Goal: Task Accomplishment & Management: Manage account settings

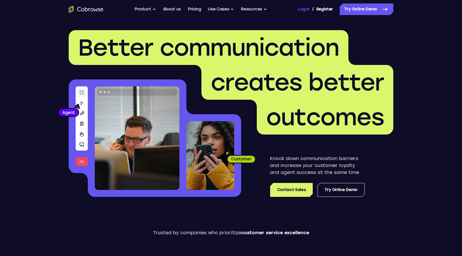
click at [303, 11] on link "Log In" at bounding box center [304, 9] width 12 height 12
click at [307, 11] on link "Log In" at bounding box center [304, 9] width 12 height 12
click at [306, 12] on link "Log In" at bounding box center [304, 9] width 12 height 12
click at [303, 7] on link "Log In" at bounding box center [304, 9] width 12 height 12
click at [309, 11] on link "Log In" at bounding box center [304, 9] width 12 height 12
